Goal: Task Accomplishment & Management: Use online tool/utility

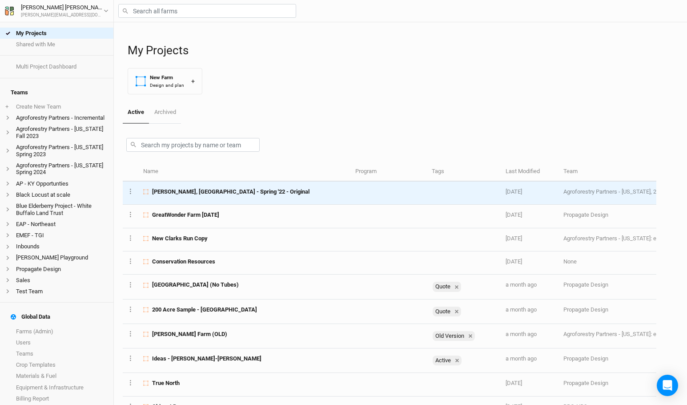
click at [222, 193] on span "[PERSON_NAME], [GEOGRAPHIC_DATA] - Spring '22 - Original" at bounding box center [230, 192] width 157 height 8
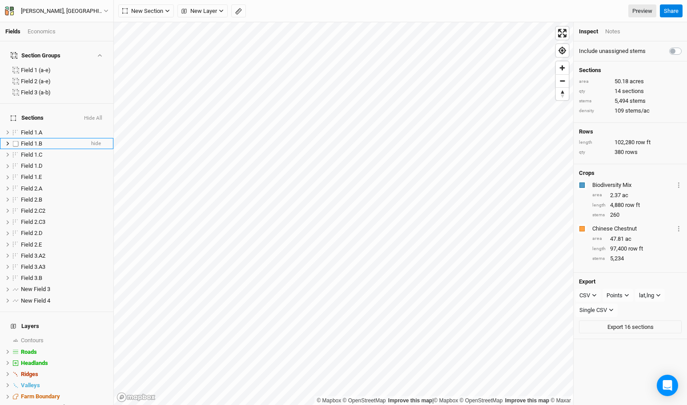
click at [6, 141] on icon at bounding box center [7, 143] width 5 height 5
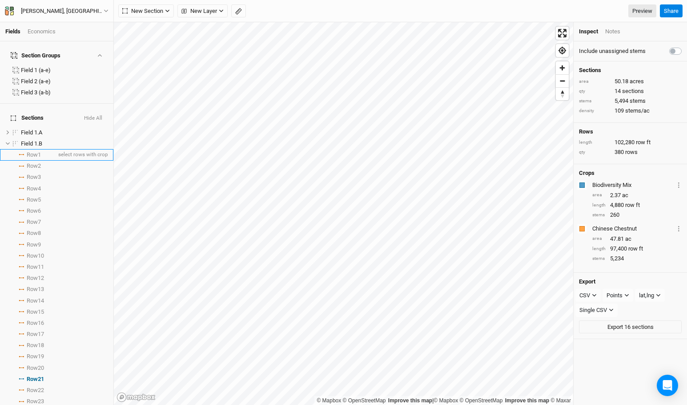
click at [33, 151] on span "Row 1" at bounding box center [34, 154] width 14 height 7
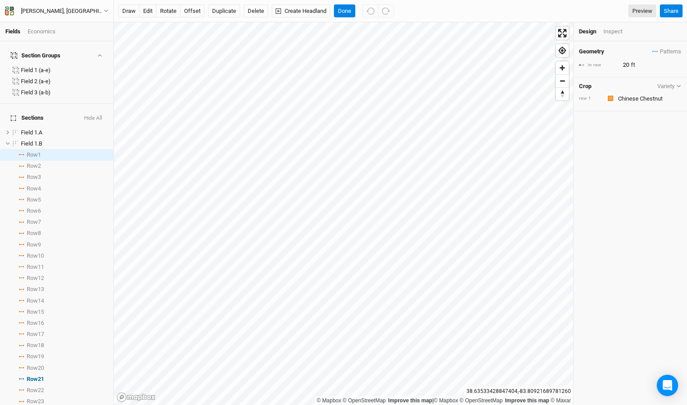
click at [611, 36] on div "Design Inspect" at bounding box center [629, 31] width 113 height 19
click at [611, 32] on div "Inspect" at bounding box center [619, 32] width 32 height 8
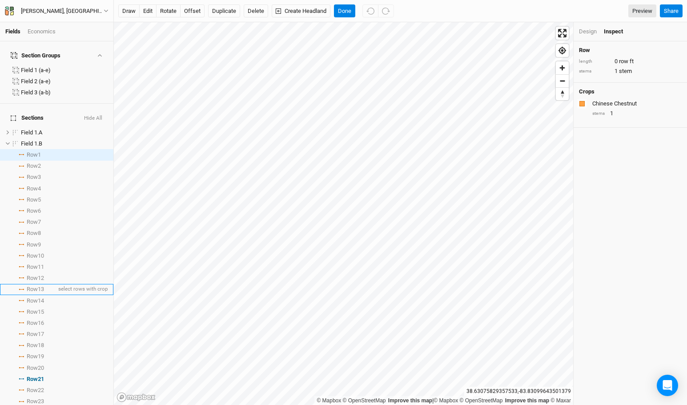
click at [40, 285] on span "Row 13" at bounding box center [35, 288] width 17 height 7
click at [582, 29] on div "Design" at bounding box center [588, 32] width 18 height 8
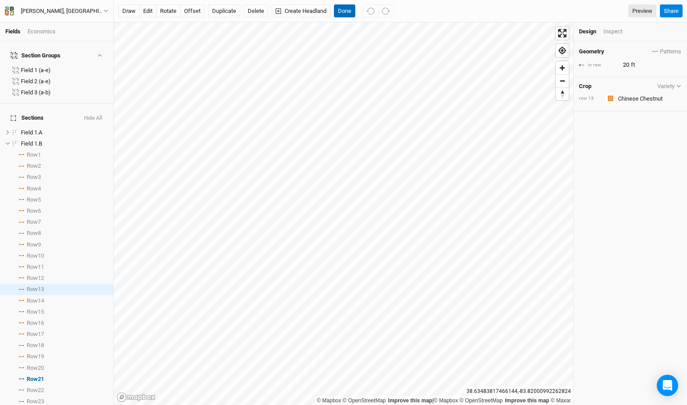
click at [344, 12] on button "Done" at bounding box center [344, 10] width 21 height 13
